Goal: Find specific page/section: Find specific page/section

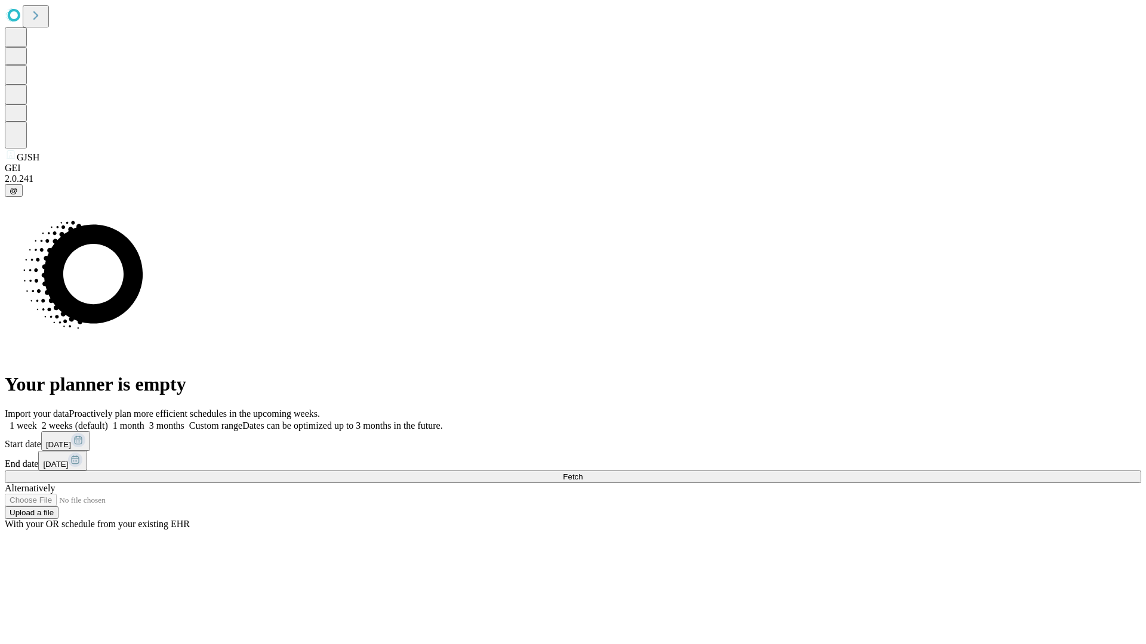
click at [582, 473] on span "Fetch" at bounding box center [573, 477] width 20 height 9
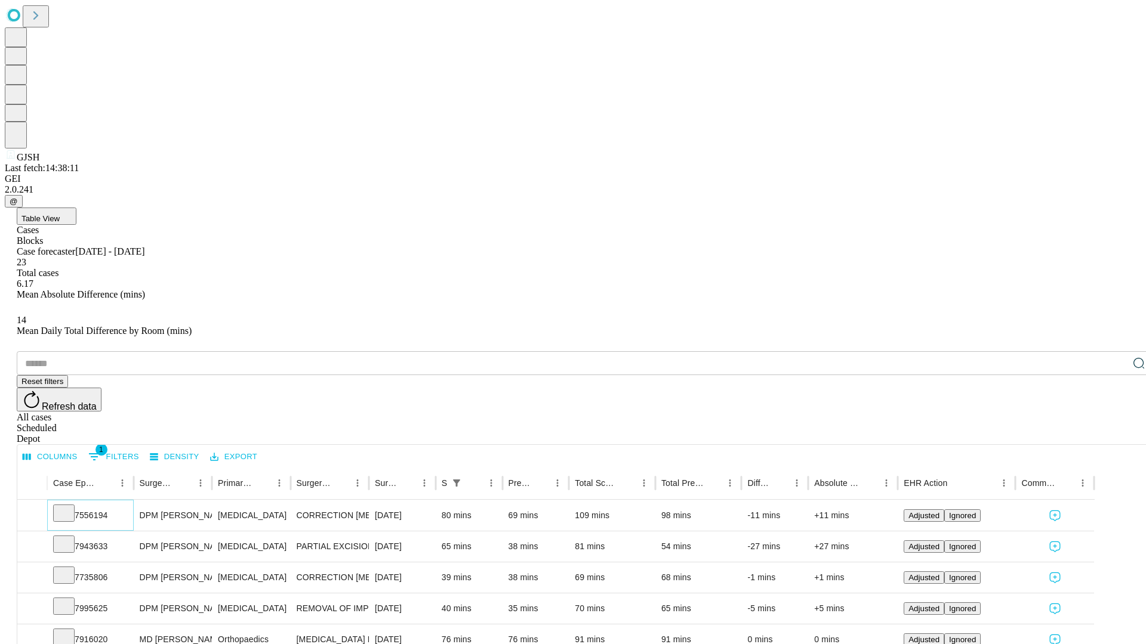
click at [70, 507] on icon at bounding box center [64, 513] width 12 height 12
